Goal: Find specific page/section: Find specific page/section

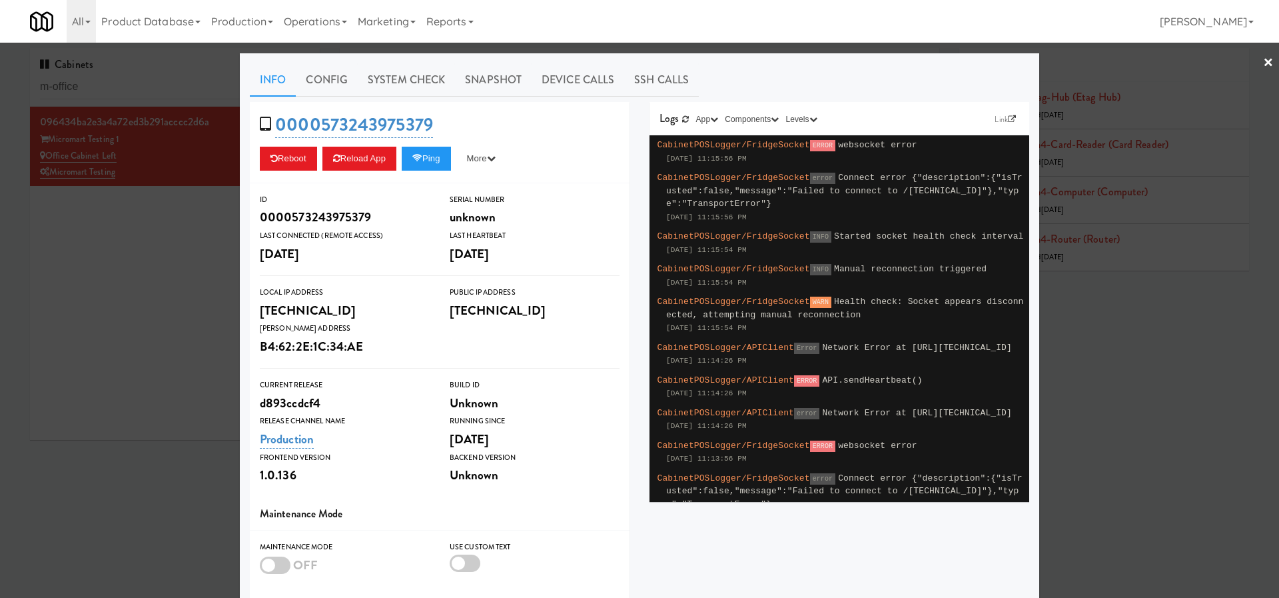
click at [157, 242] on div at bounding box center [639, 299] width 1279 height 598
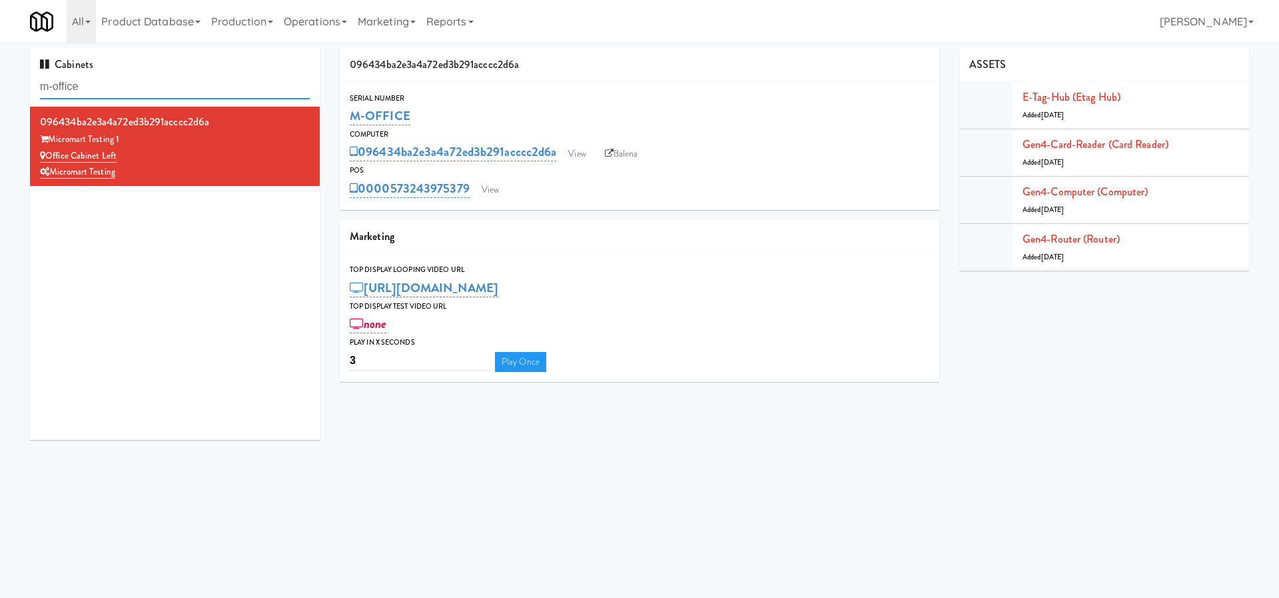
drag, startPoint x: 143, startPoint y: 86, endPoint x: 0, endPoint y: 77, distance: 142.8
click at [0, 77] on div "Cabinets m-office 096434ba2e3a4a72ed3b291acccc2d6a Micromart Testing 1 Office C…" at bounding box center [639, 249] width 1279 height 402
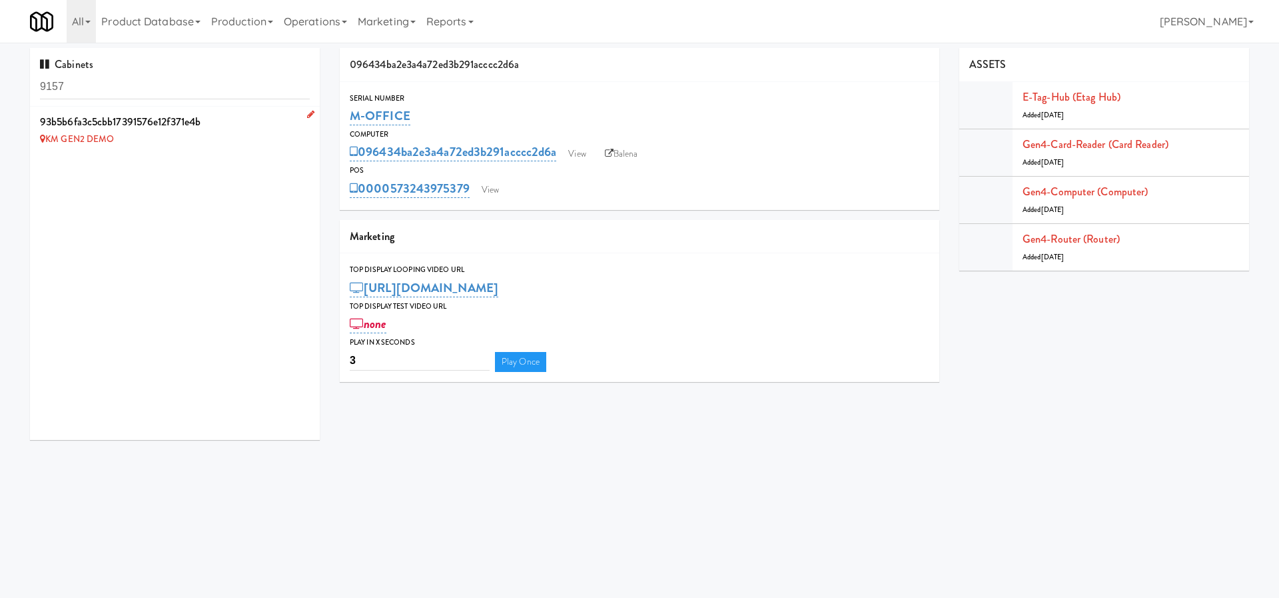
click at [223, 151] on li "93b5b6fa3c5cbb17391576e12f371e4b KM GEN2 DEMO" at bounding box center [175, 130] width 290 height 47
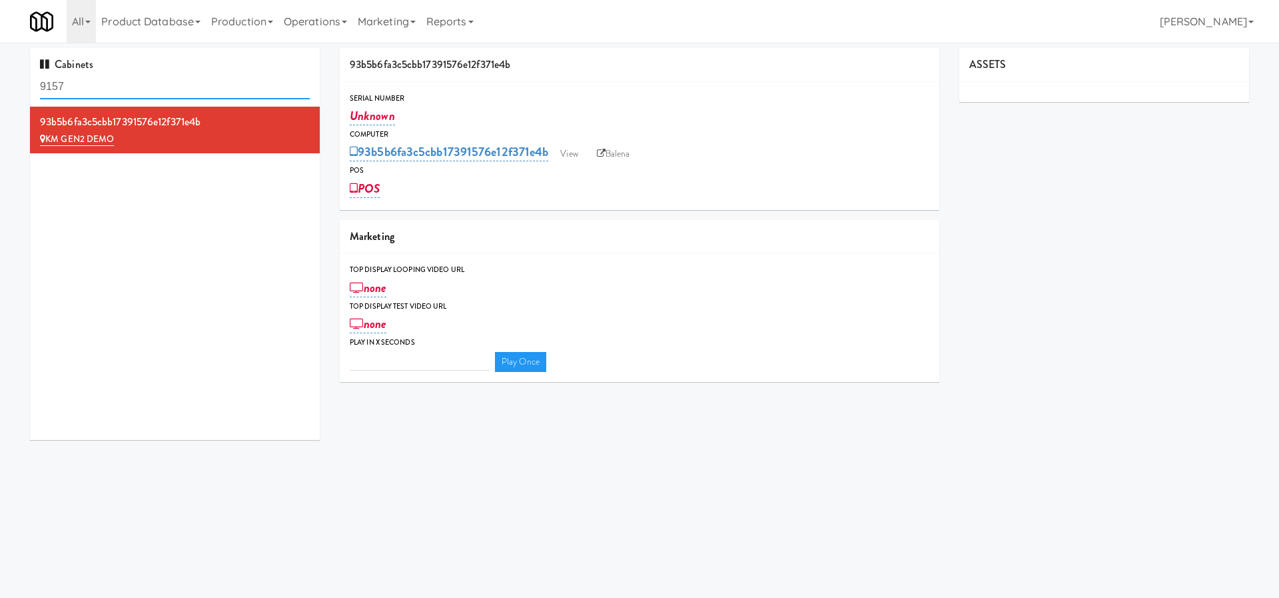
click at [180, 87] on input "9157" at bounding box center [175, 87] width 270 height 25
click at [47, 86] on input "9157" at bounding box center [175, 87] width 270 height 25
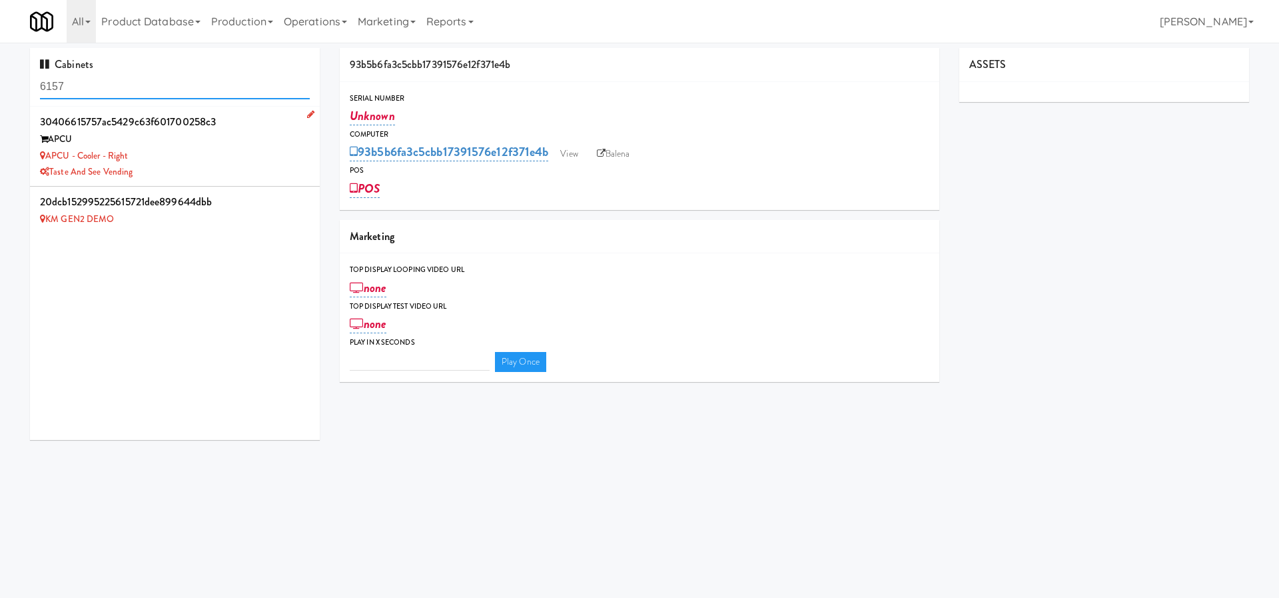
type input "6157"
click at [228, 148] on div "APCU - Cooler - Right" at bounding box center [175, 156] width 270 height 17
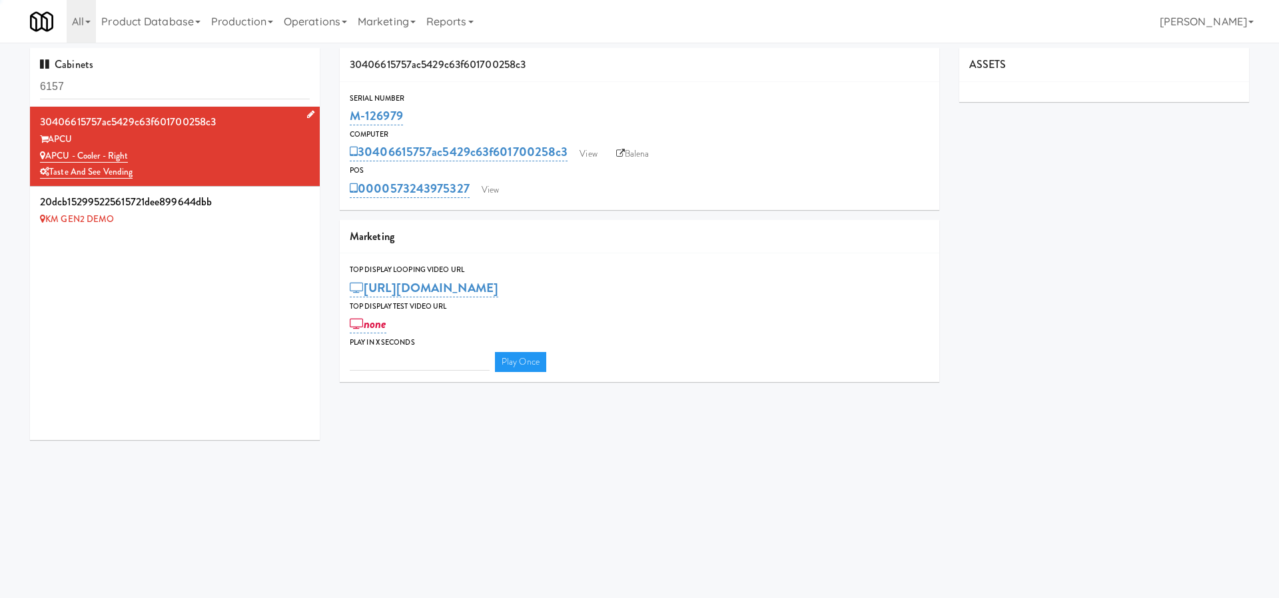
type input "3"
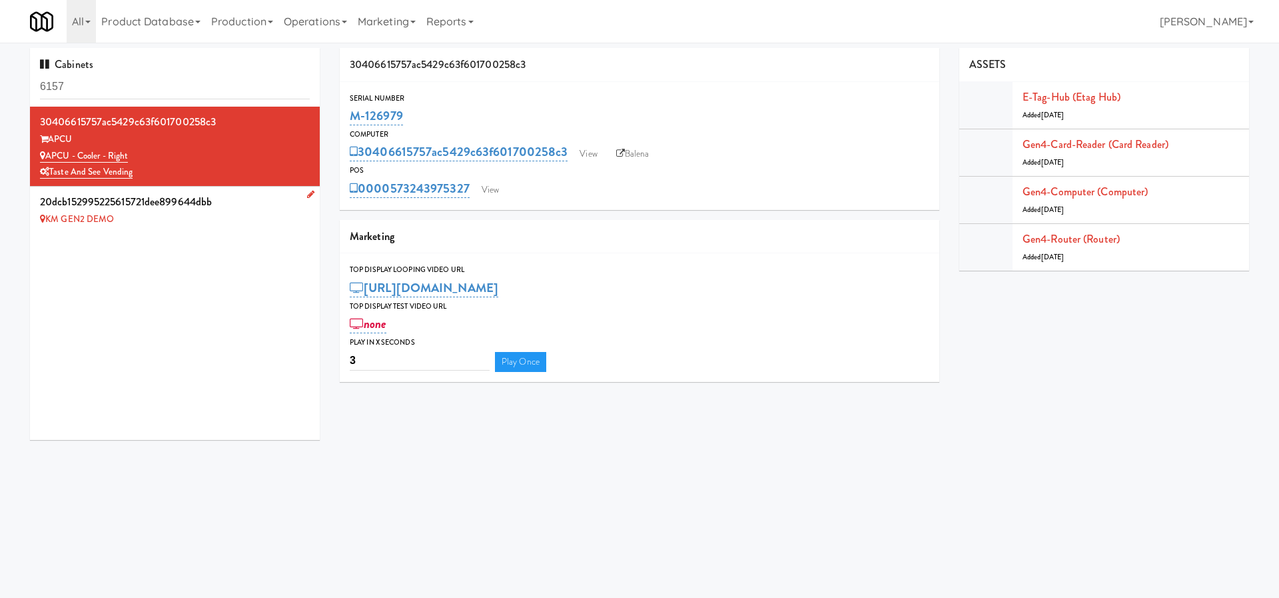
click at [214, 212] on div "KM GEN2 DEMO" at bounding box center [175, 219] width 270 height 17
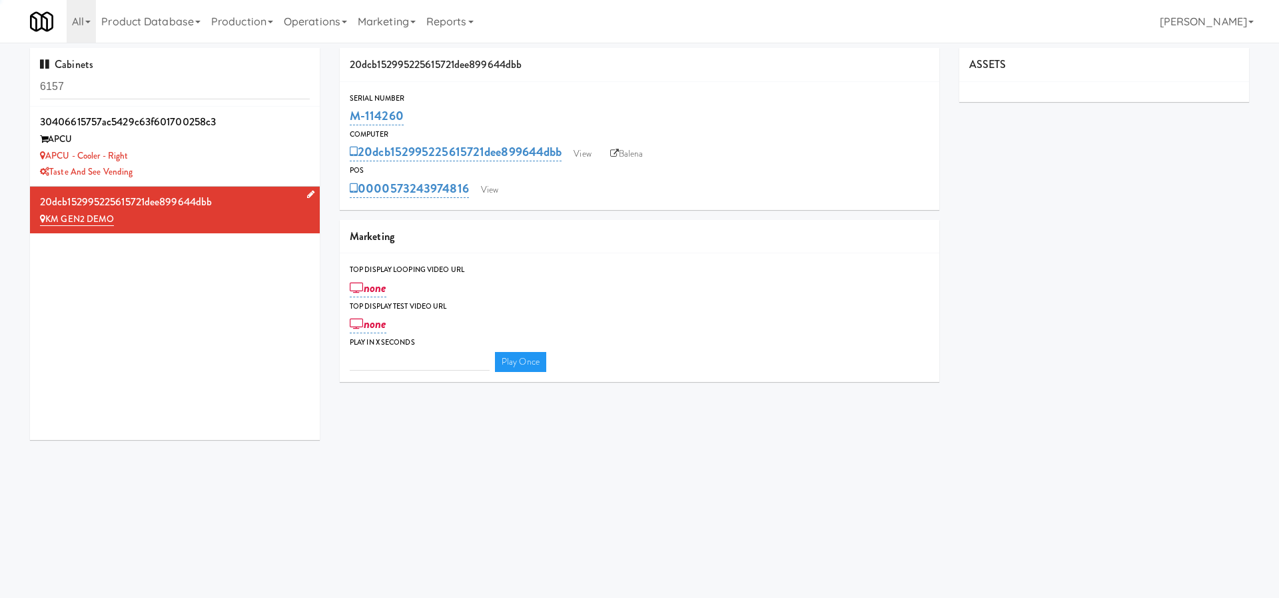
type input "3"
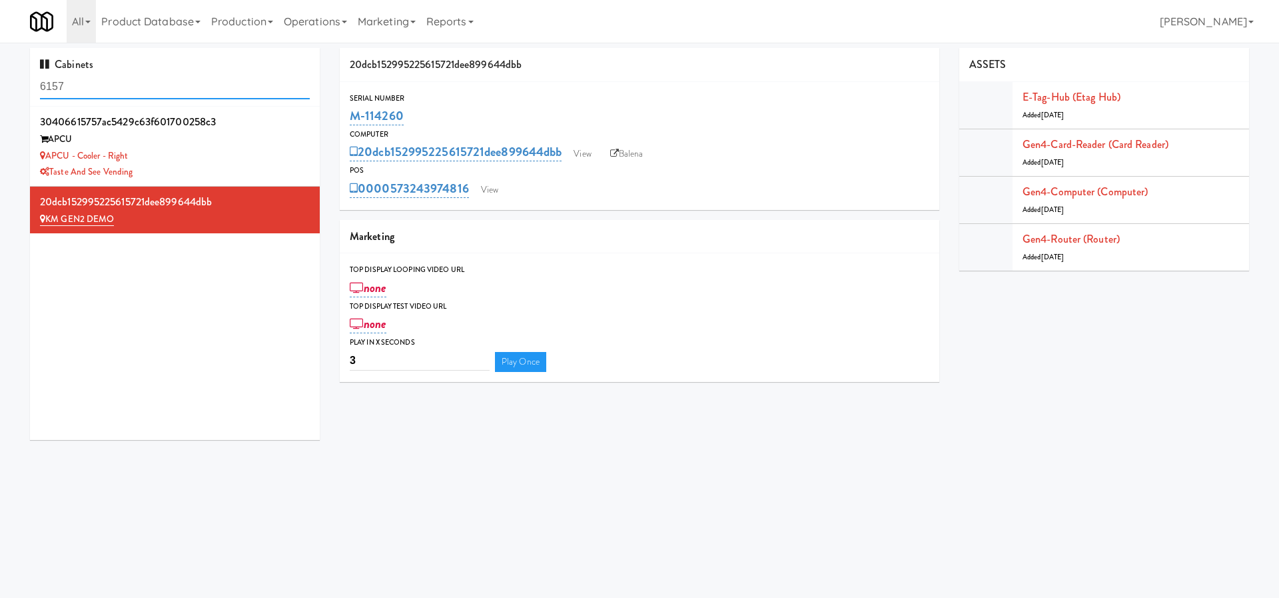
click at [177, 87] on input "6157" at bounding box center [175, 87] width 270 height 25
drag, startPoint x: 172, startPoint y: 91, endPoint x: 0, endPoint y: 73, distance: 172.8
click at [0, 73] on div "Cabinets 6157 30406615757ac5429c63f601700258c3 APCU APCU - Cooler - Right Taste…" at bounding box center [639, 249] width 1279 height 402
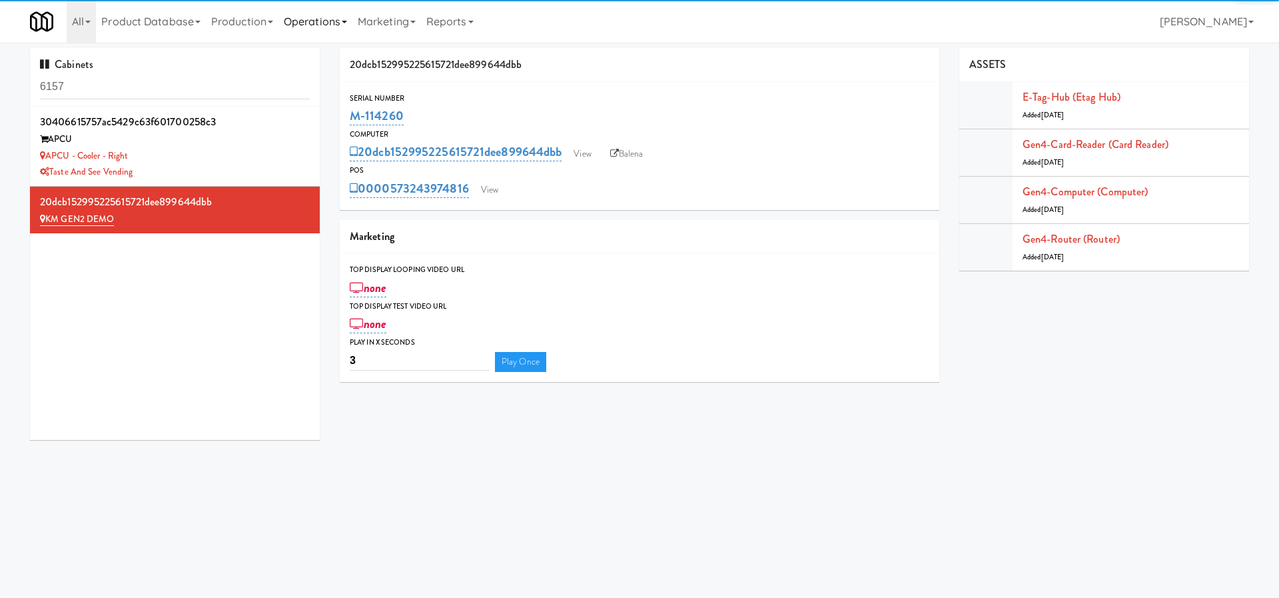
click at [306, 32] on link "Operations" at bounding box center [315, 21] width 74 height 43
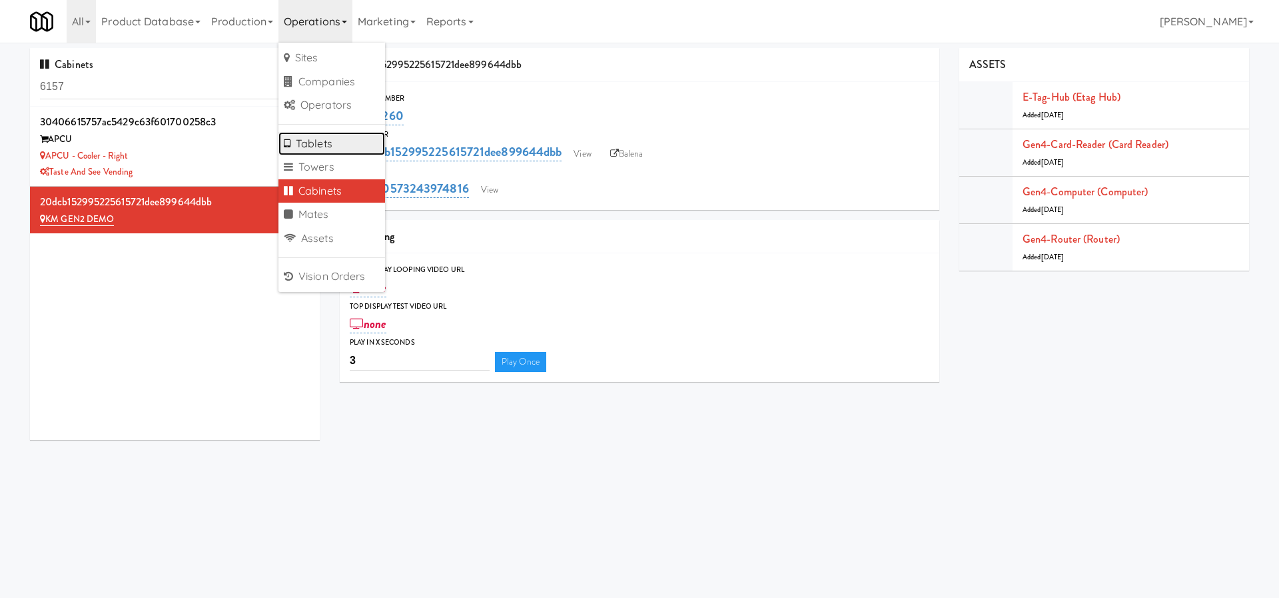
click at [330, 141] on link "Tablets" at bounding box center [331, 144] width 107 height 24
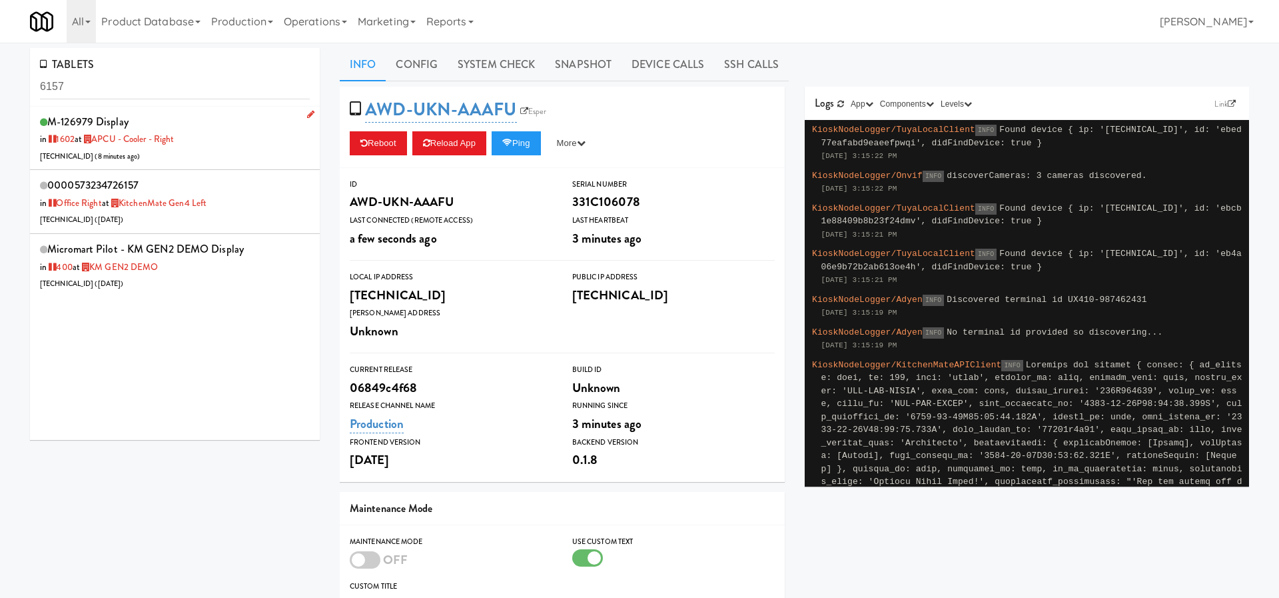
type input "6157"
click at [272, 149] on div "M-126979 Display in [DATE] at APCU - Cooler - Right [TECHNICAL_ID] ( 8 minutes …" at bounding box center [175, 138] width 270 height 53
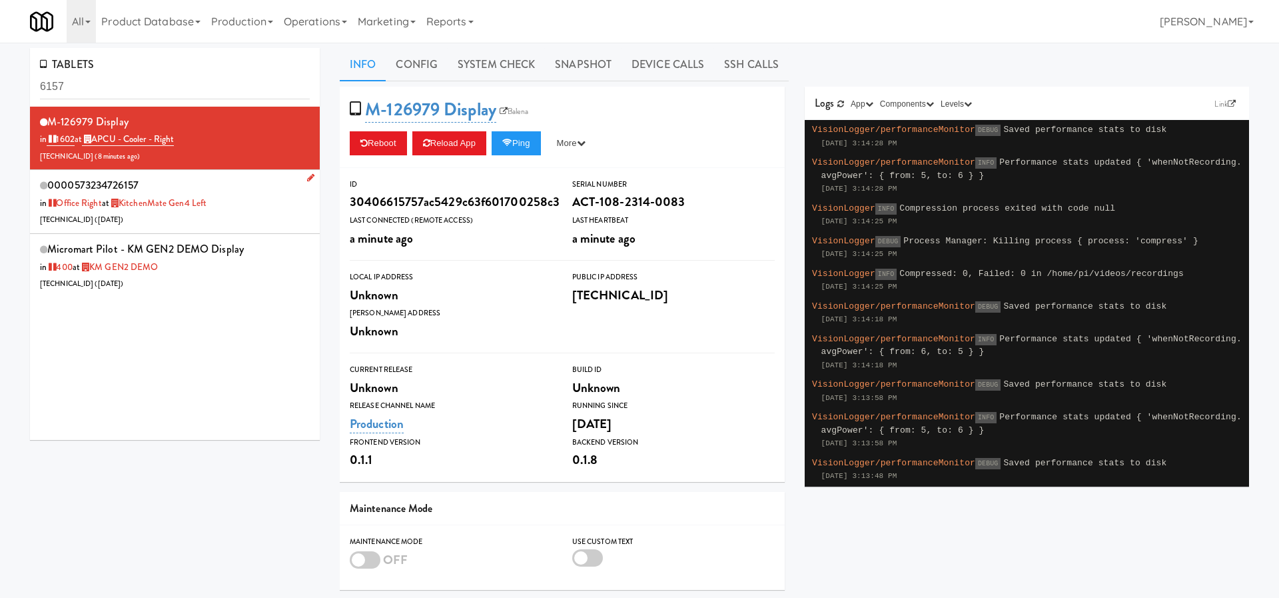
click at [268, 205] on div "0000573234726157 in Office Right at KitchenMate Gen4 Left [TECHNICAL_ID] ( [DAT…" at bounding box center [175, 201] width 270 height 53
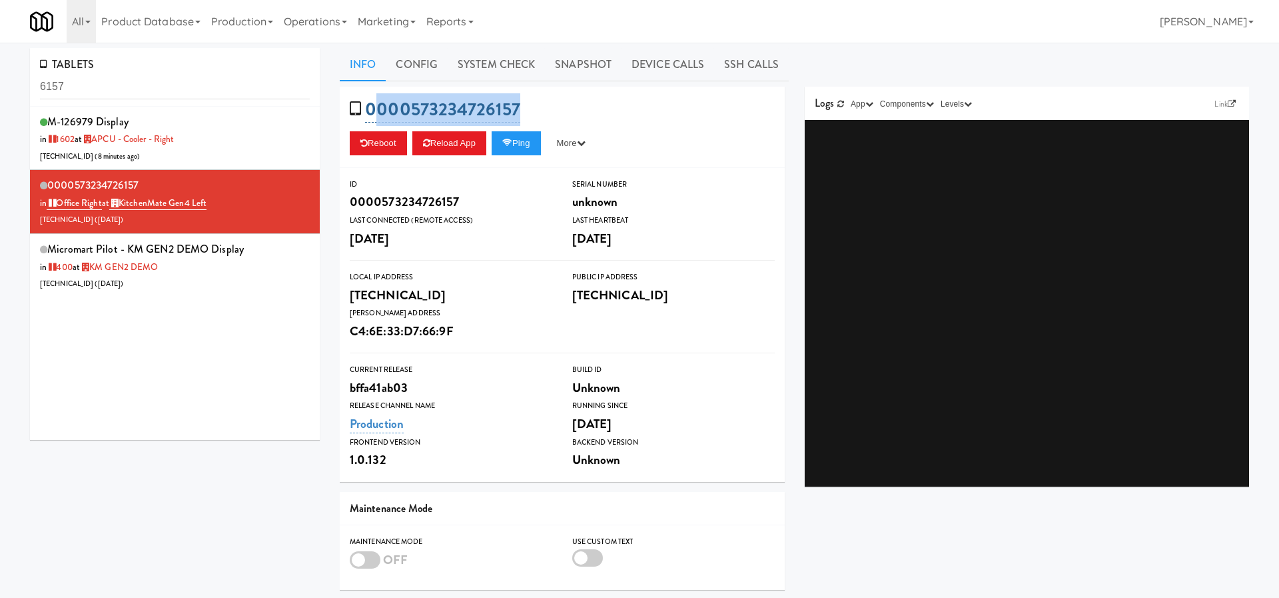
drag, startPoint x: 533, startPoint y: 109, endPoint x: 377, endPoint y: 102, distance: 156.0
click at [377, 102] on div "0000573234726157 Reboot Reload App Ping More Ping Server Restart Server Force R…" at bounding box center [562, 127] width 445 height 81
copy link "000573234726157"
click at [257, 272] on div "Micromart Pilot - KM GEN2 DEMO Display in 400 at KM GEN2 DEMO [TECHNICAL_ID] ( …" at bounding box center [175, 265] width 270 height 53
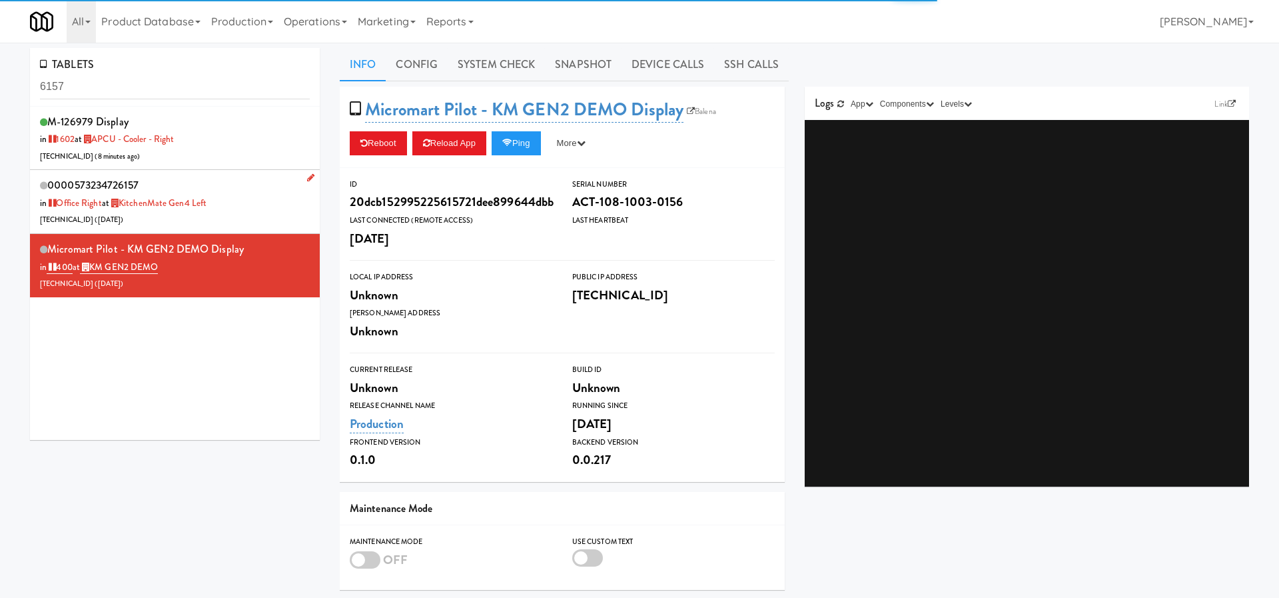
click at [272, 201] on div "0000573234726157 in Office Right at KitchenMate Gen4 Left [TECHNICAL_ID] ( [DAT…" at bounding box center [175, 201] width 270 height 53
